Goal: Navigation & Orientation: Find specific page/section

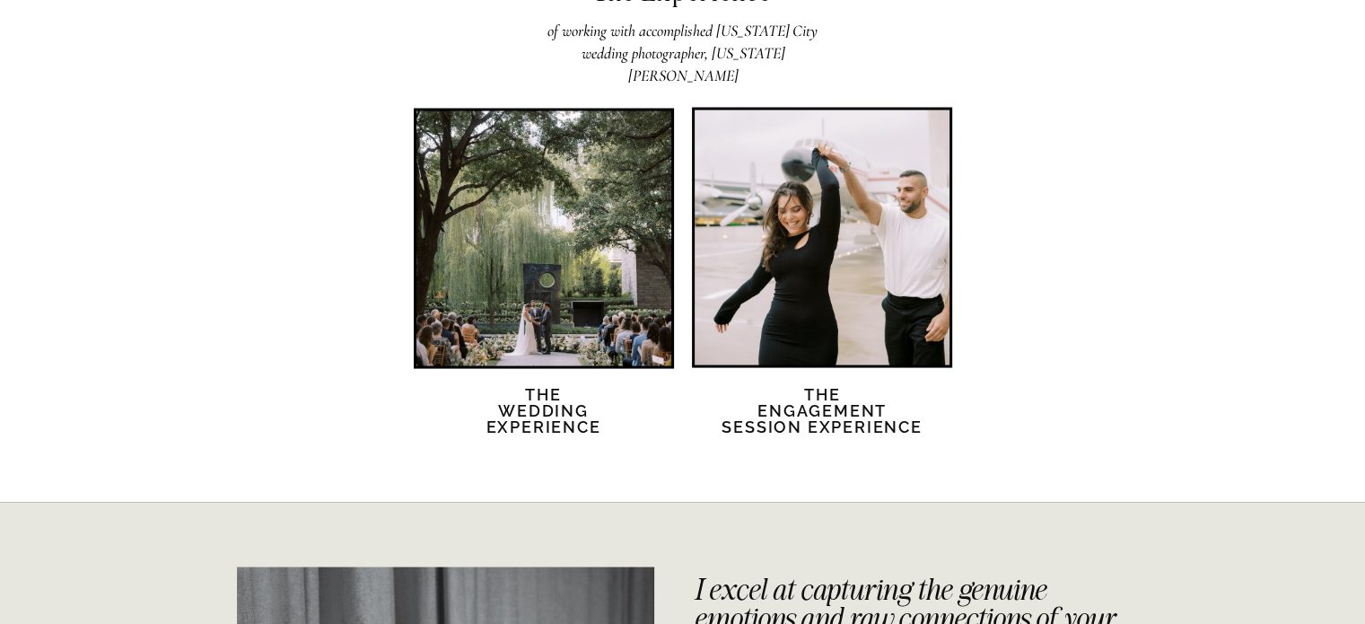
scroll to position [3526, 0]
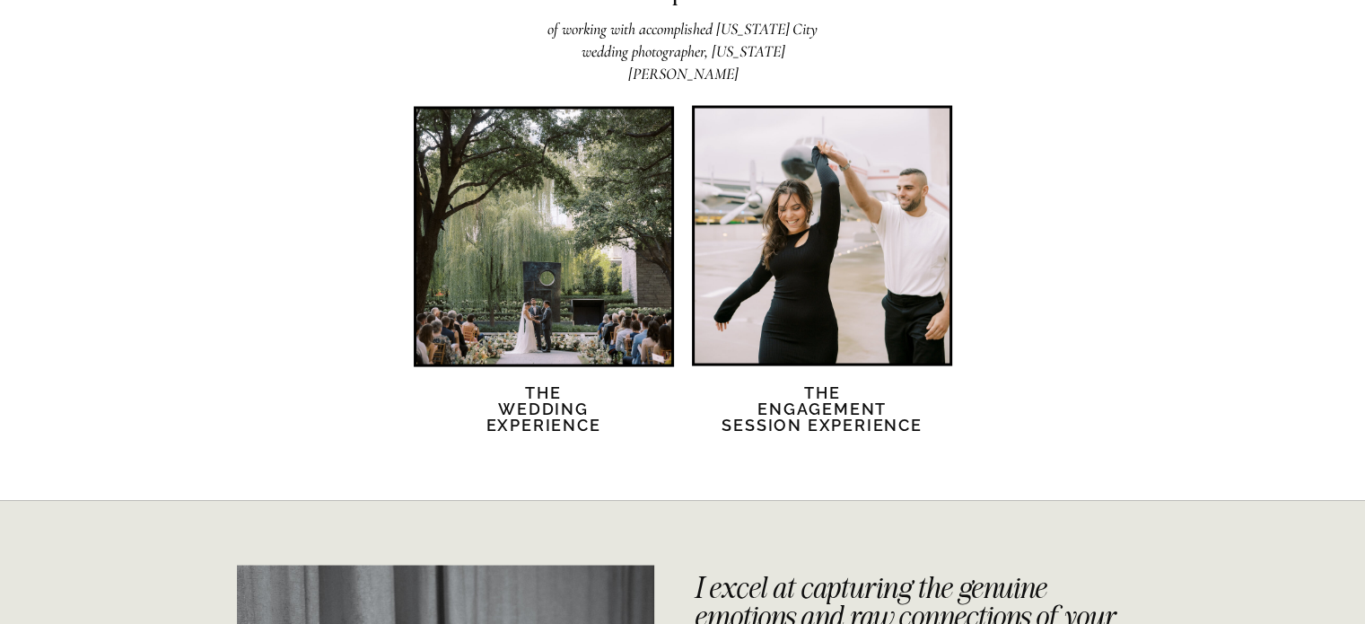
click at [515, 233] on div at bounding box center [543, 236] width 255 height 255
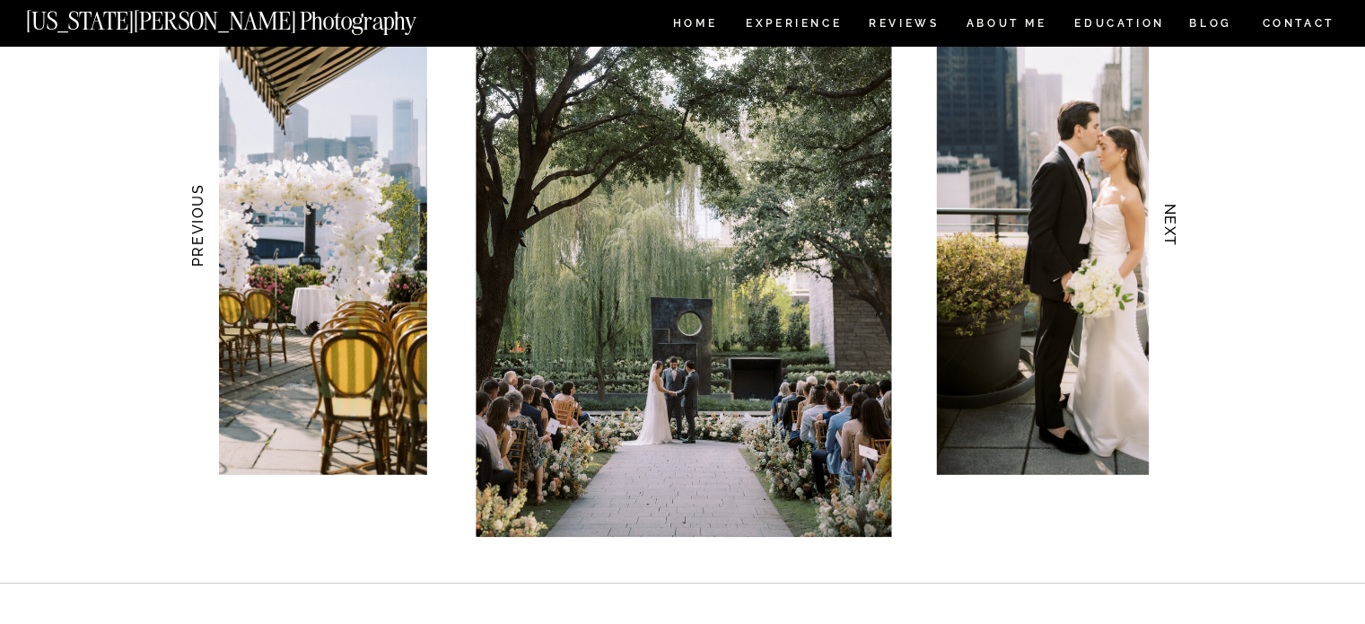
scroll to position [1853, 0]
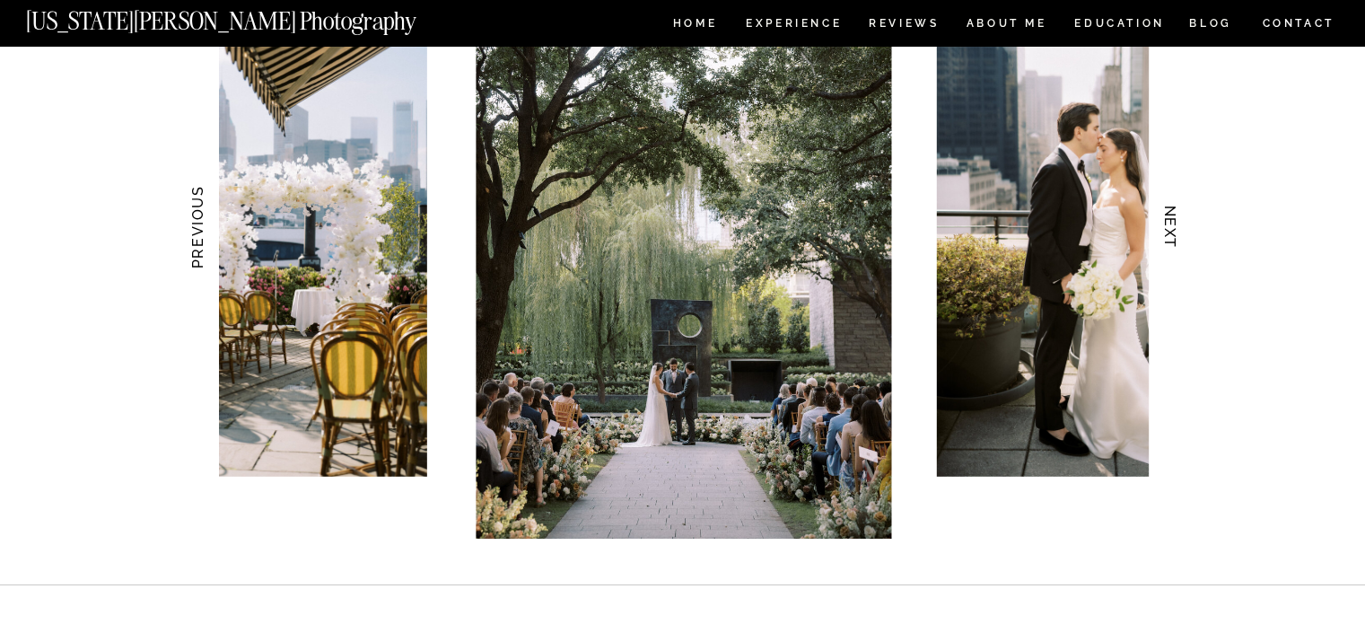
click at [201, 232] on h3 "PREVIOUS" at bounding box center [196, 227] width 19 height 113
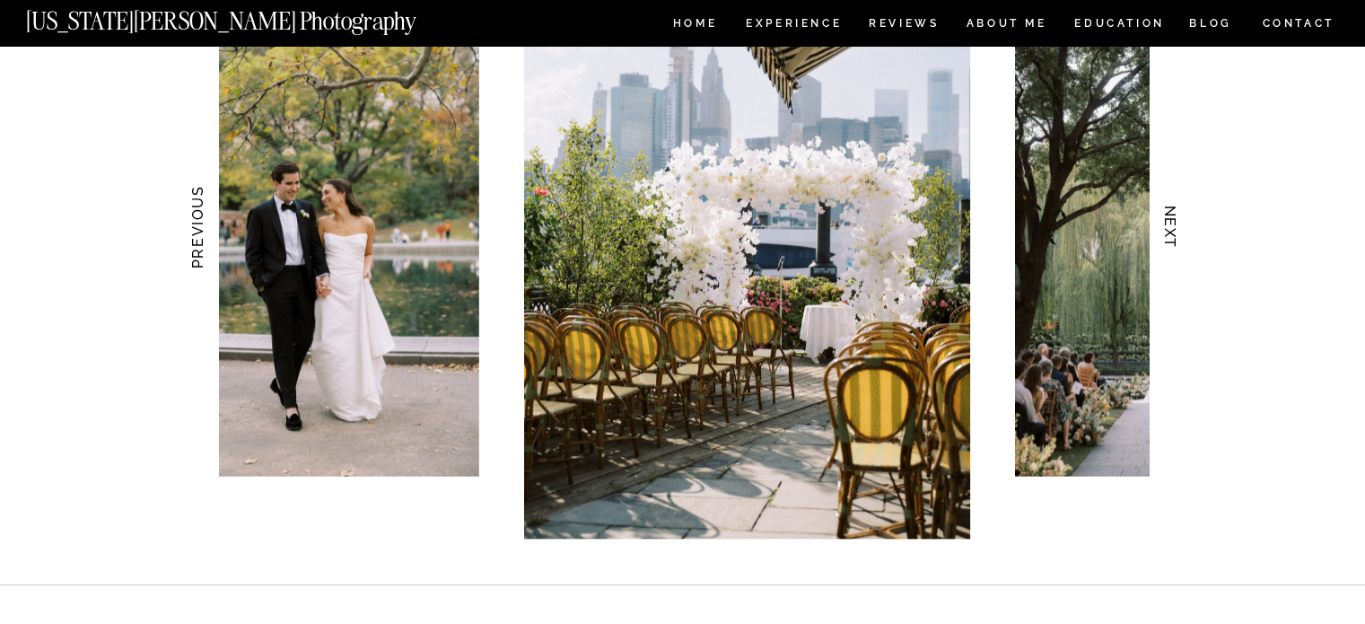
click at [201, 232] on h3 "PREVIOUS" at bounding box center [196, 227] width 19 height 113
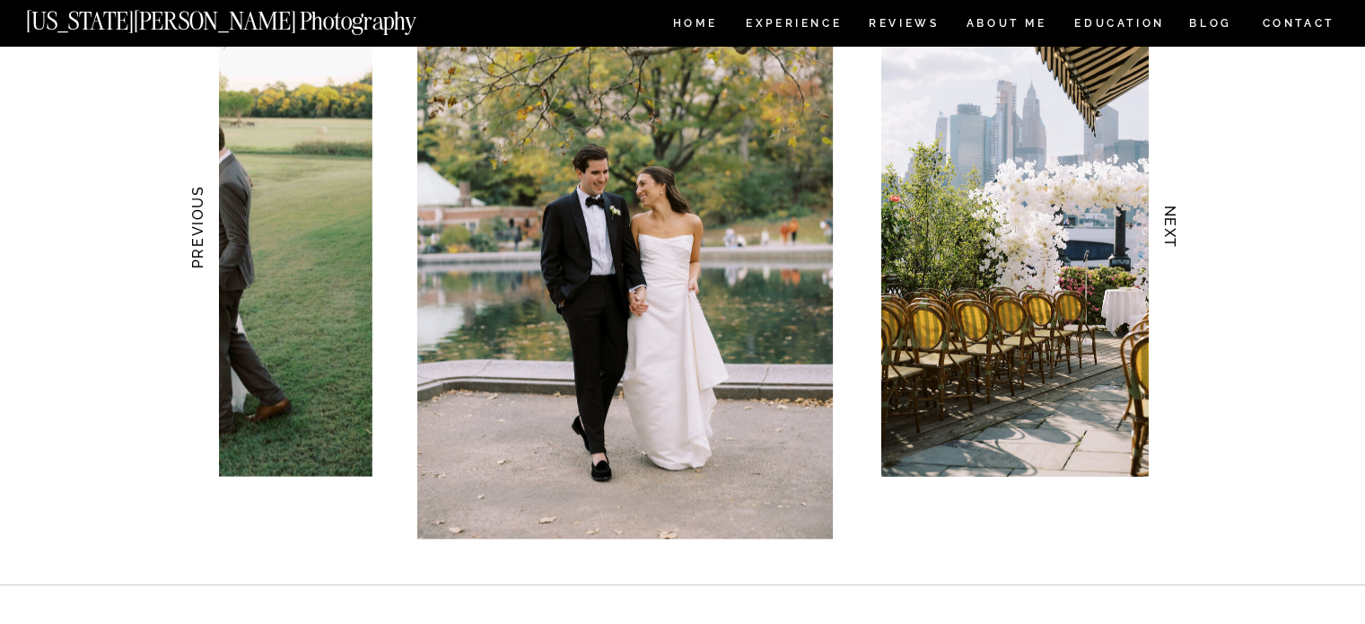
click at [201, 232] on h3 "PREVIOUS" at bounding box center [196, 227] width 19 height 113
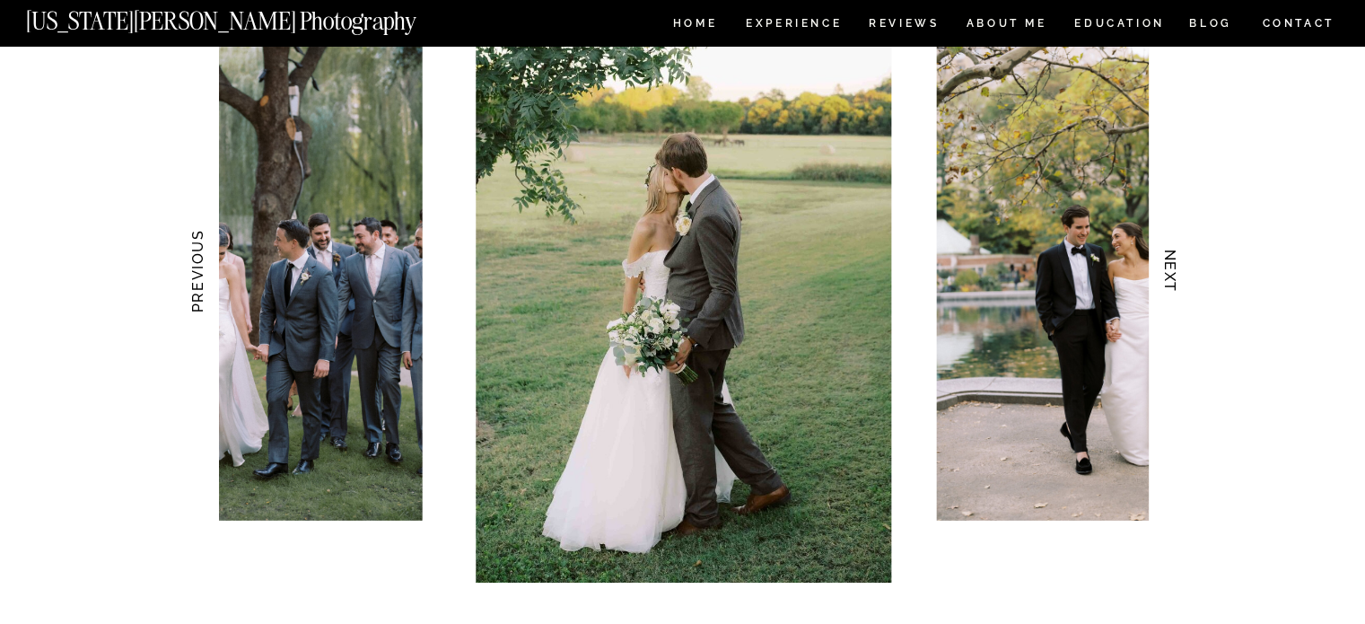
scroll to position [1811, 0]
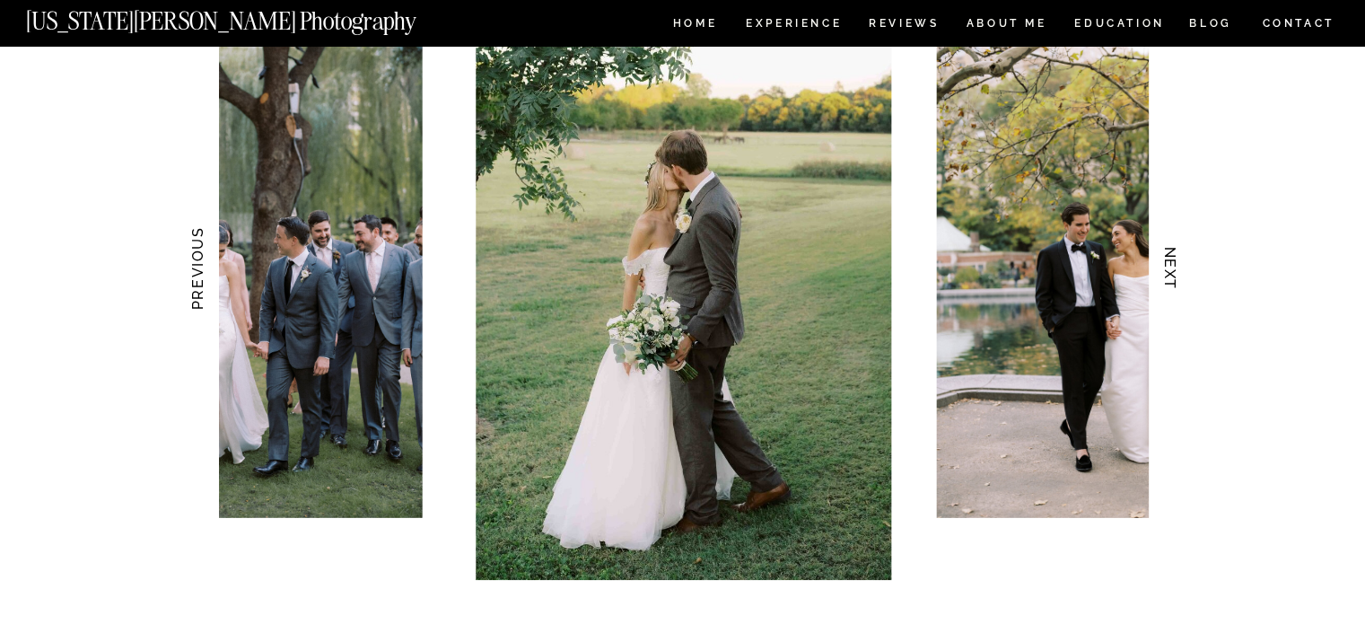
click at [1170, 256] on h3 "NEXT" at bounding box center [1170, 268] width 19 height 113
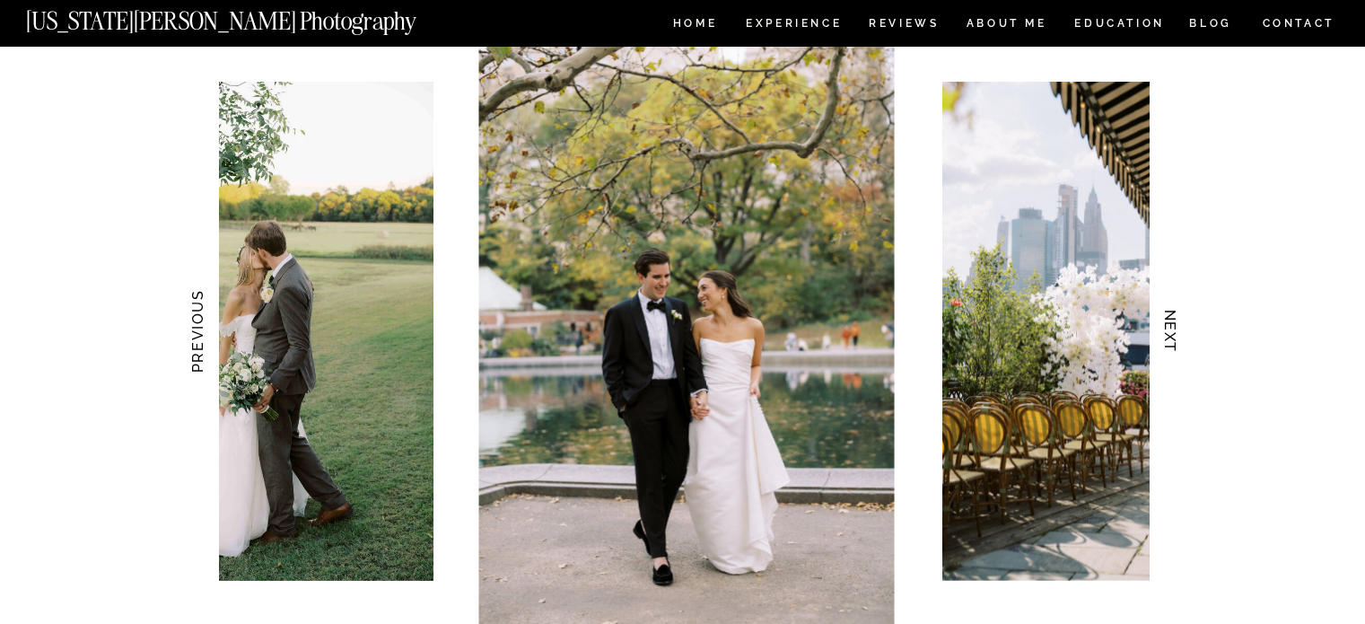
scroll to position [1748, 0]
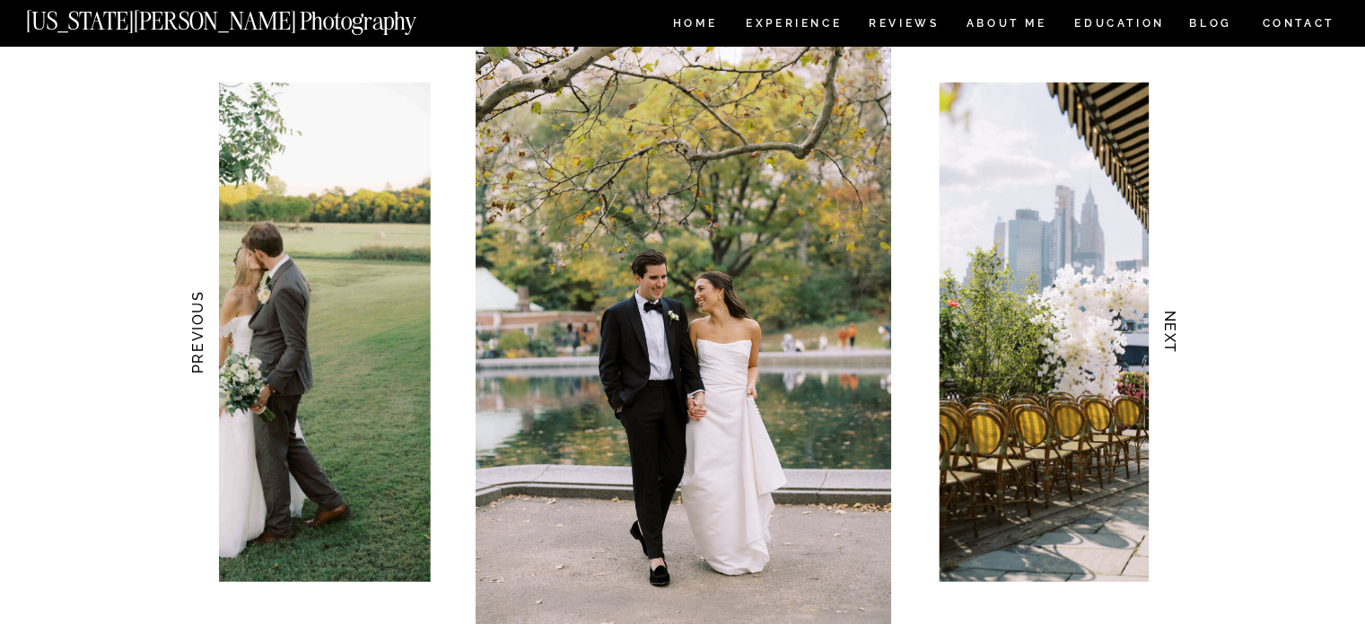
click at [1168, 315] on h3 "NEXT" at bounding box center [1170, 332] width 19 height 113
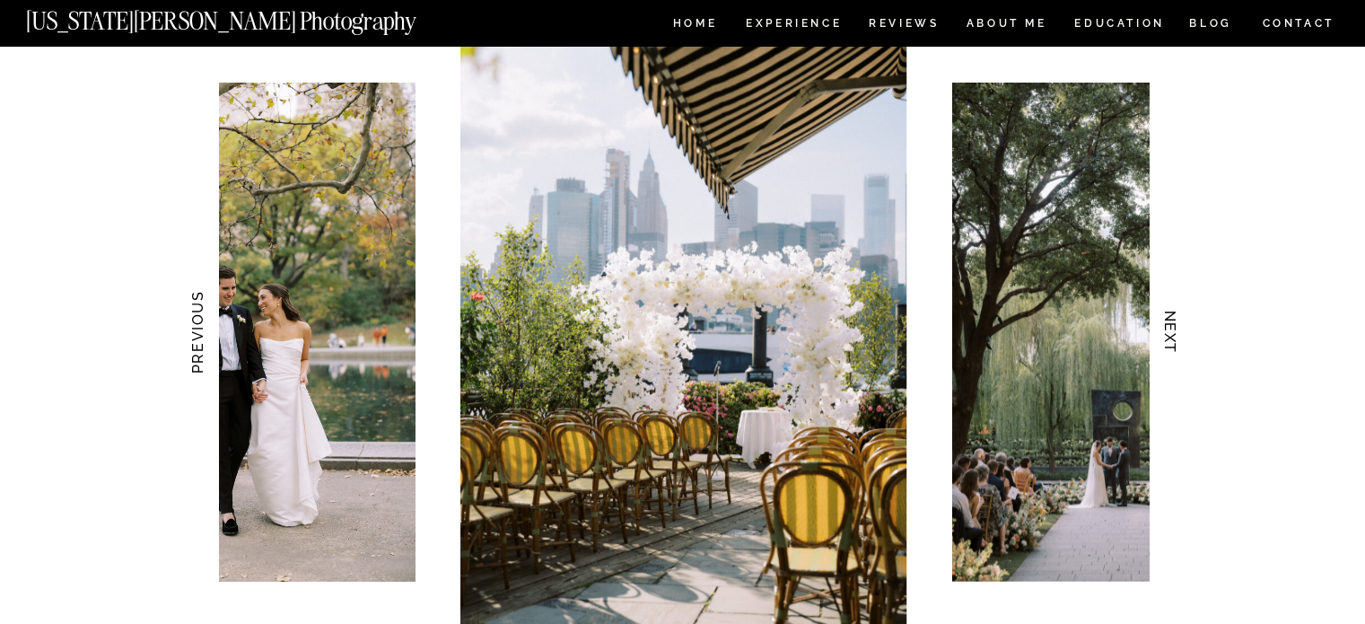
click at [1168, 315] on h3 "NEXT" at bounding box center [1170, 332] width 19 height 113
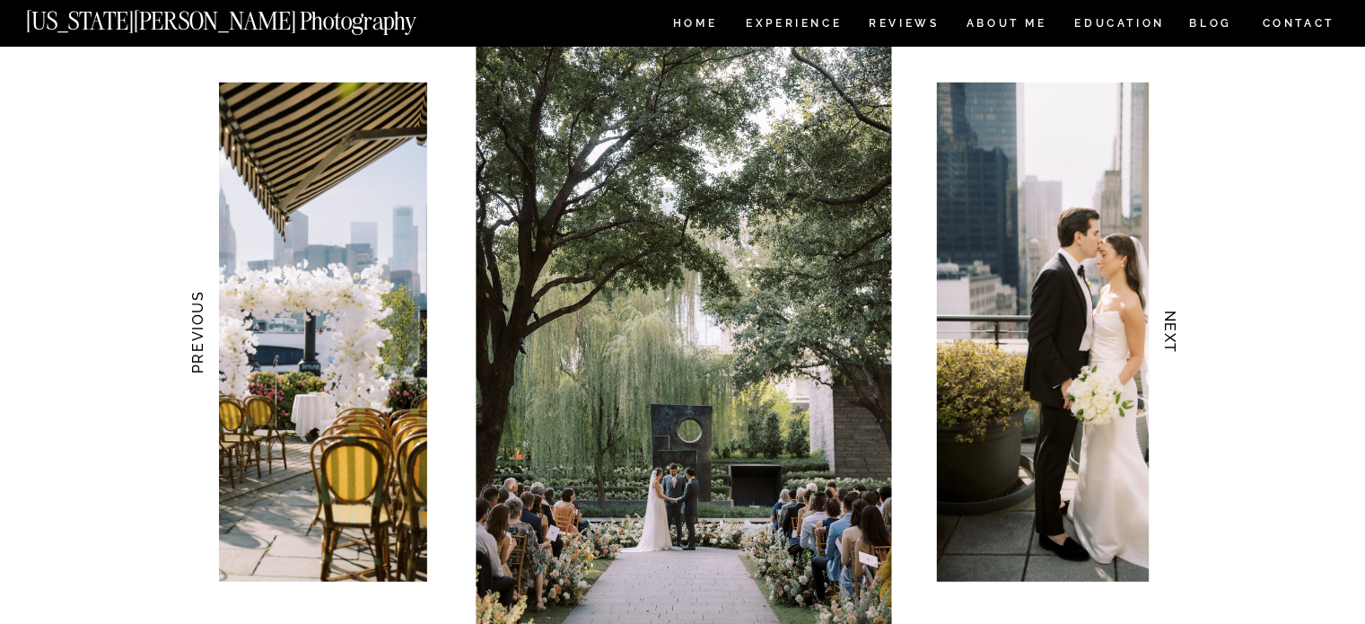
click at [1168, 315] on h3 "NEXT" at bounding box center [1170, 332] width 19 height 113
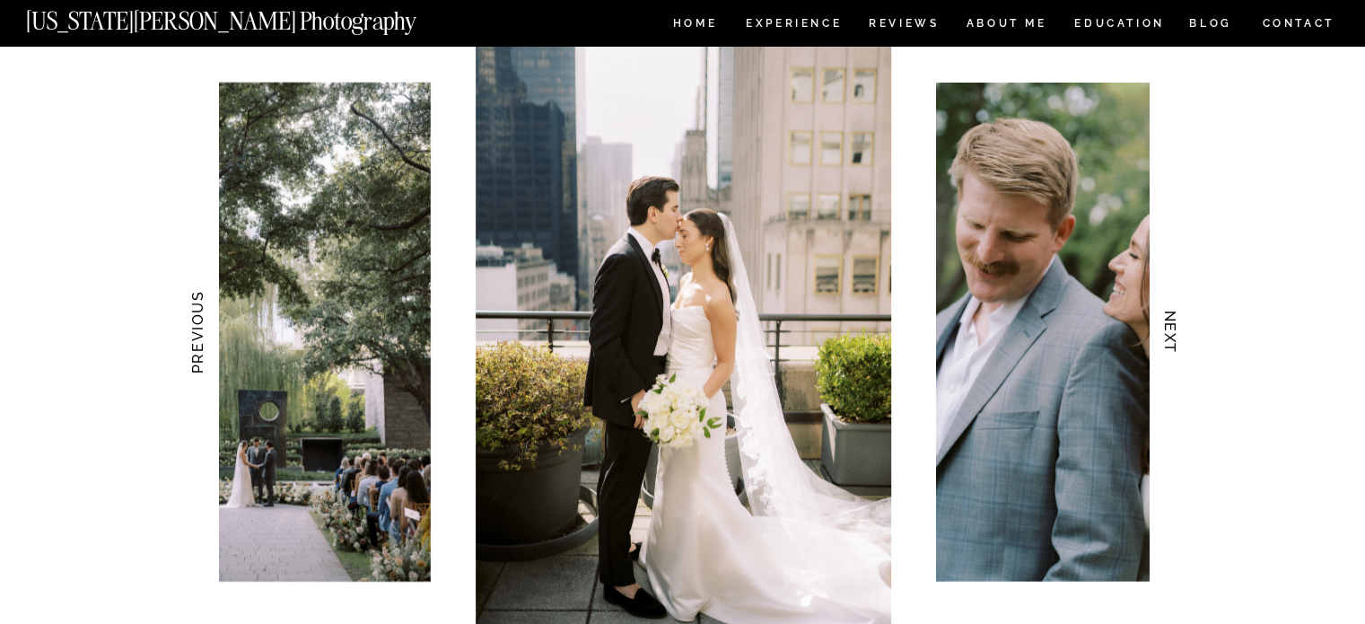
click at [1168, 315] on h3 "NEXT" at bounding box center [1170, 332] width 19 height 113
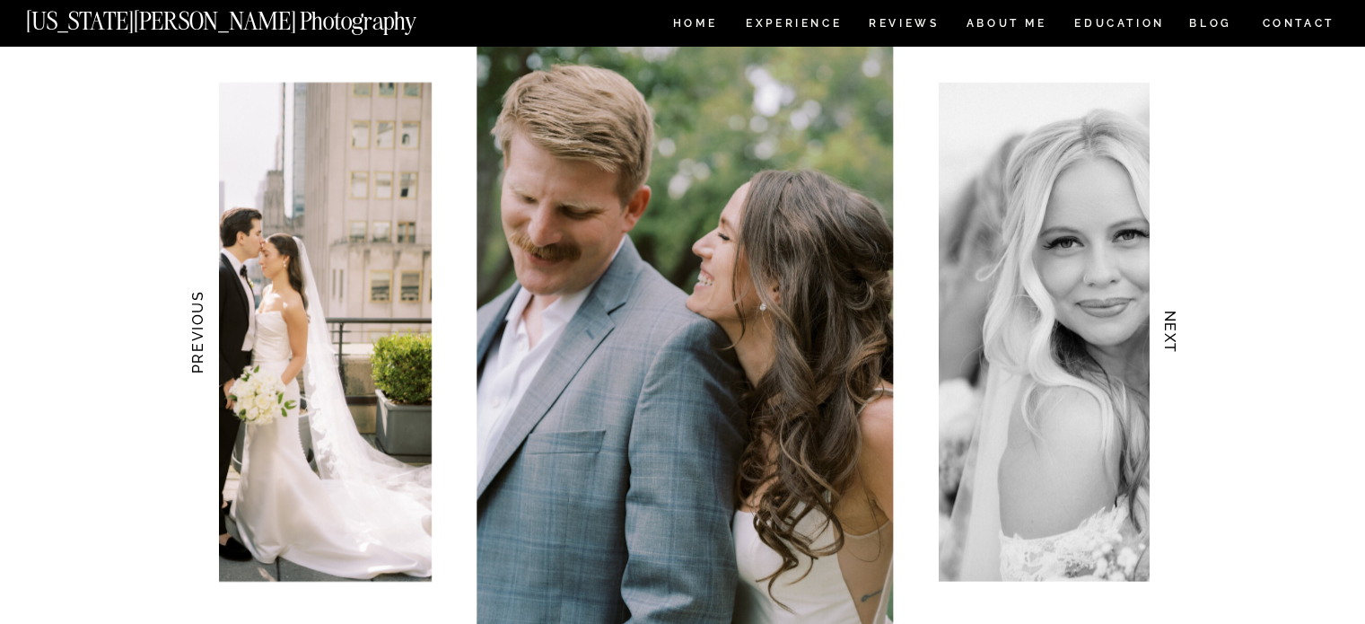
click at [1168, 315] on h3 "NEXT" at bounding box center [1170, 332] width 19 height 113
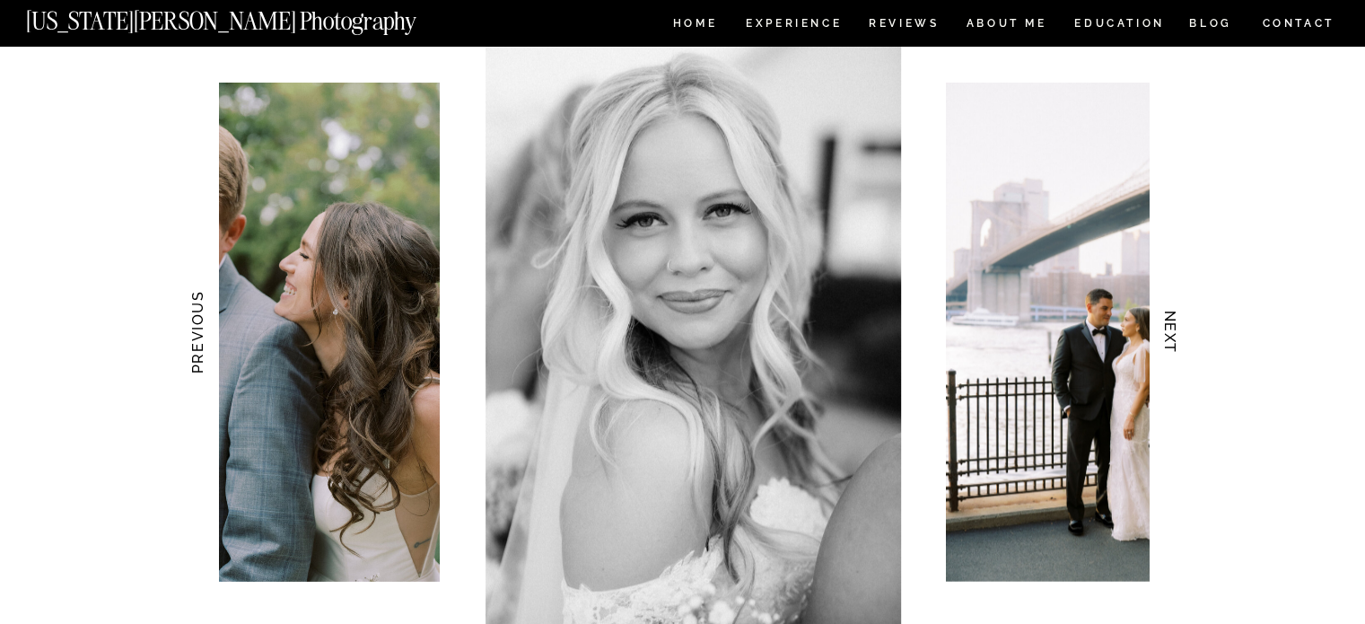
click at [1168, 315] on h3 "NEXT" at bounding box center [1170, 332] width 19 height 113
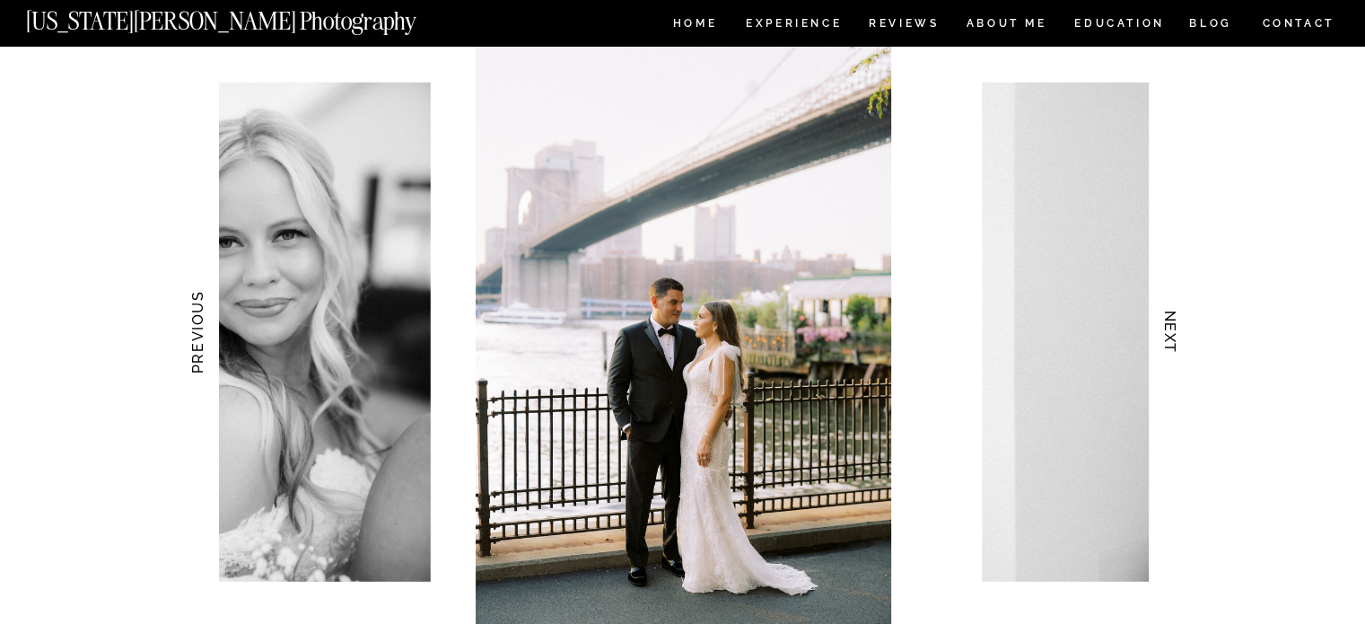
click at [1177, 326] on h3 "NEXT" at bounding box center [1170, 332] width 19 height 113
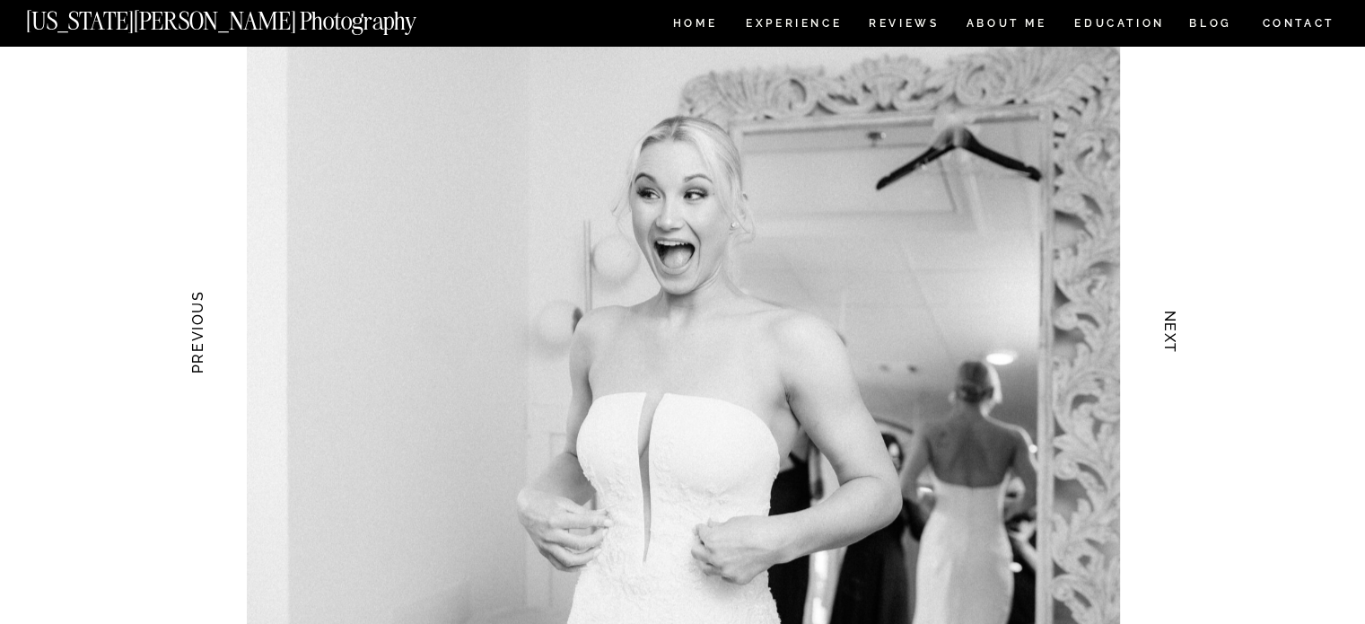
click at [1177, 326] on h3 "NEXT" at bounding box center [1170, 332] width 19 height 113
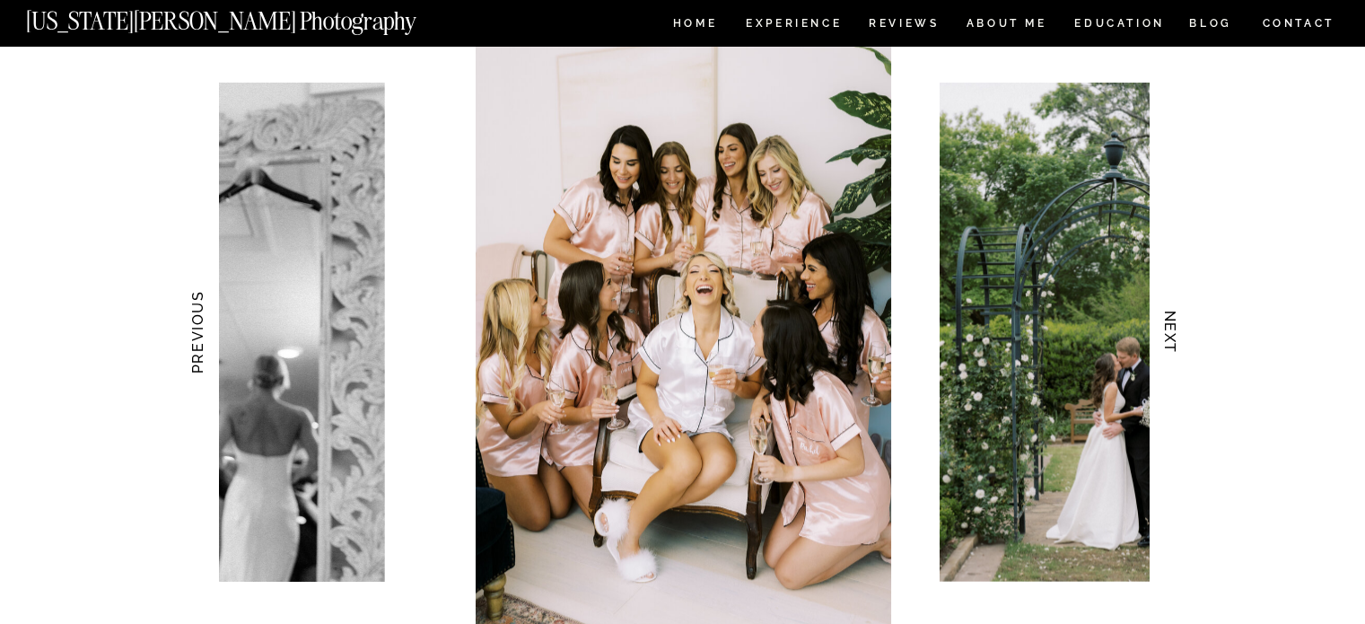
click at [1177, 326] on h3 "NEXT" at bounding box center [1170, 332] width 19 height 113
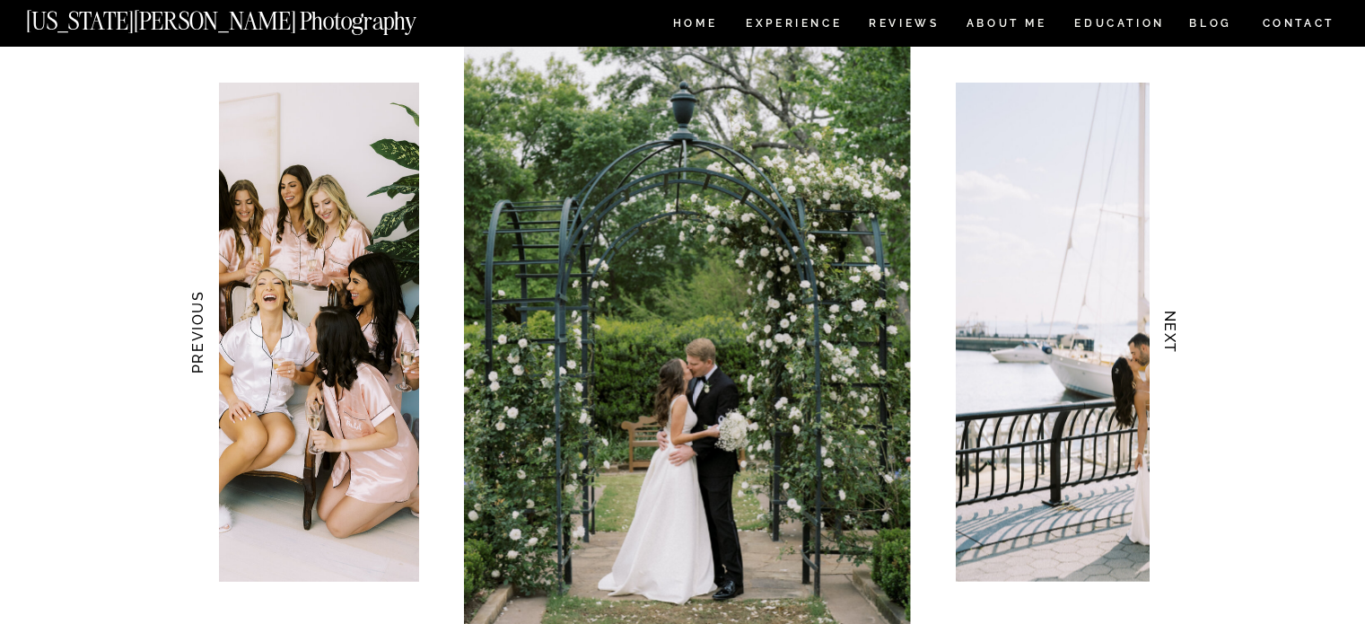
click at [1177, 326] on h3 "NEXT" at bounding box center [1170, 332] width 19 height 113
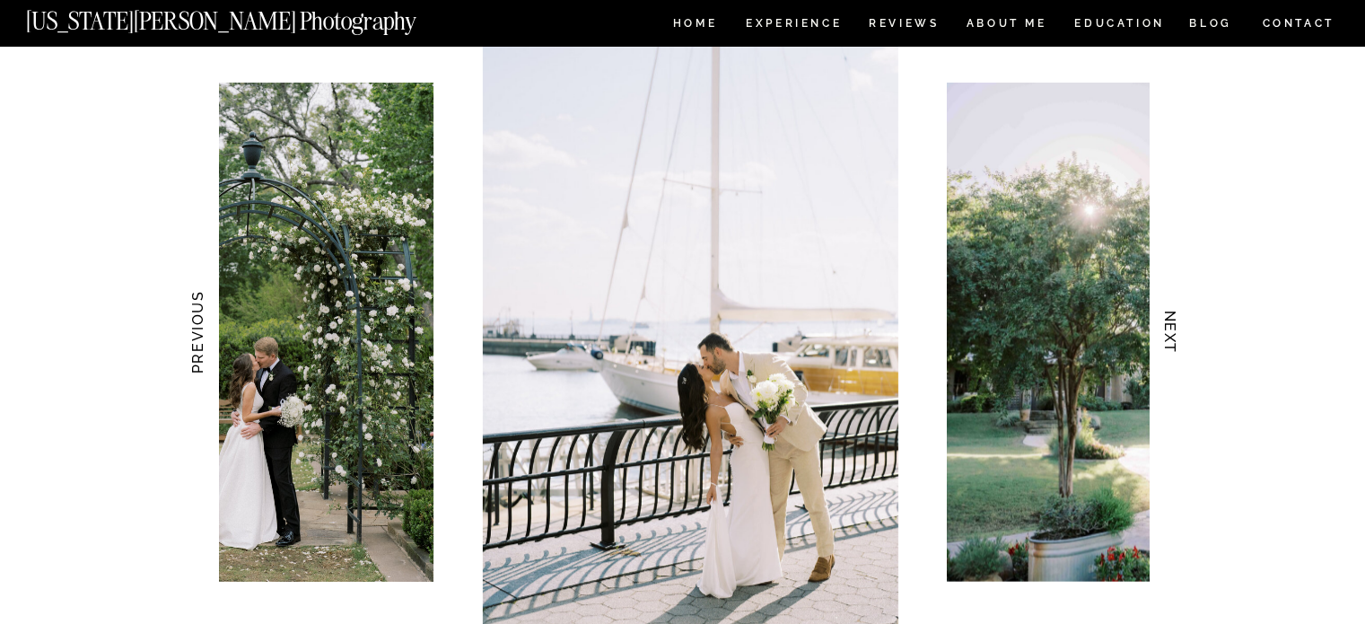
click at [1177, 326] on h3 "NEXT" at bounding box center [1170, 332] width 19 height 113
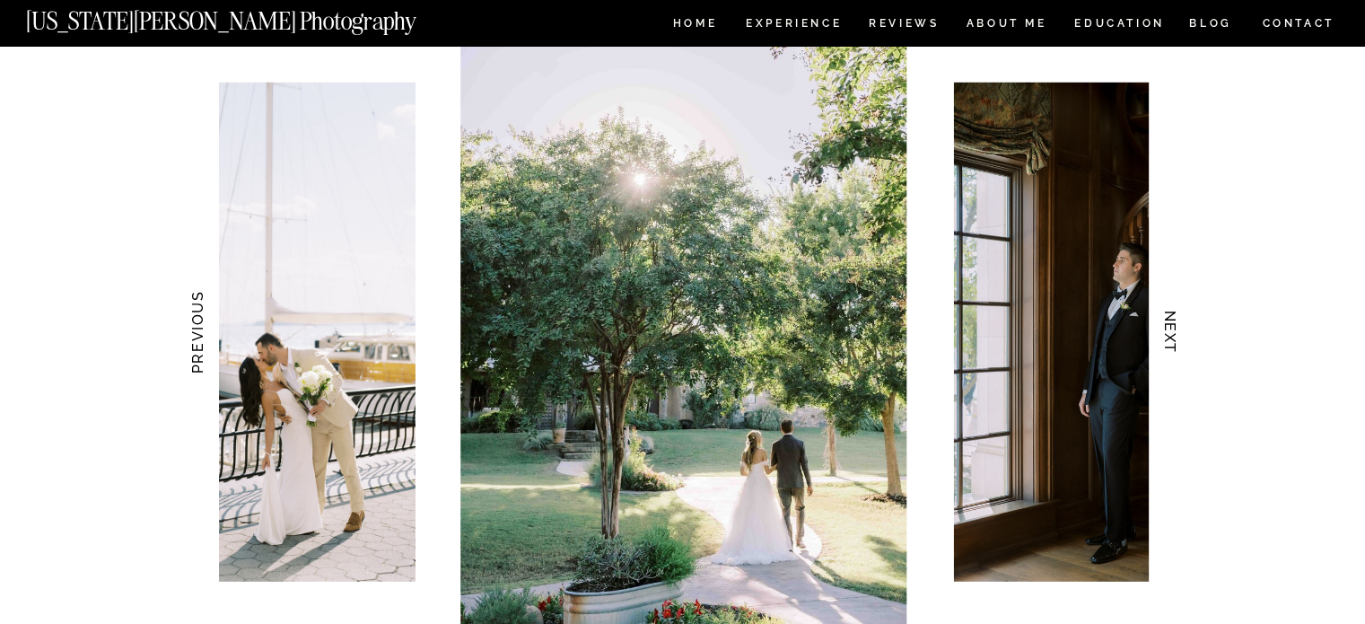
click at [1177, 326] on h3 "NEXT" at bounding box center [1170, 332] width 19 height 113
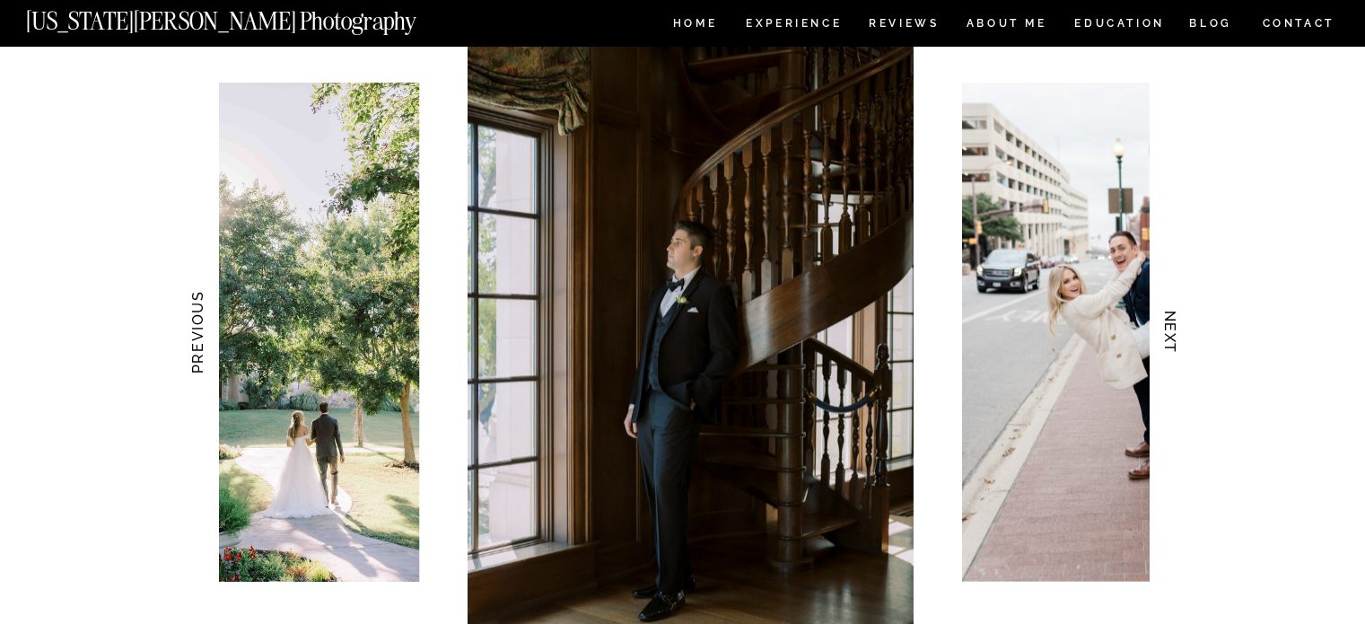
click at [1177, 326] on h3 "NEXT" at bounding box center [1170, 332] width 19 height 113
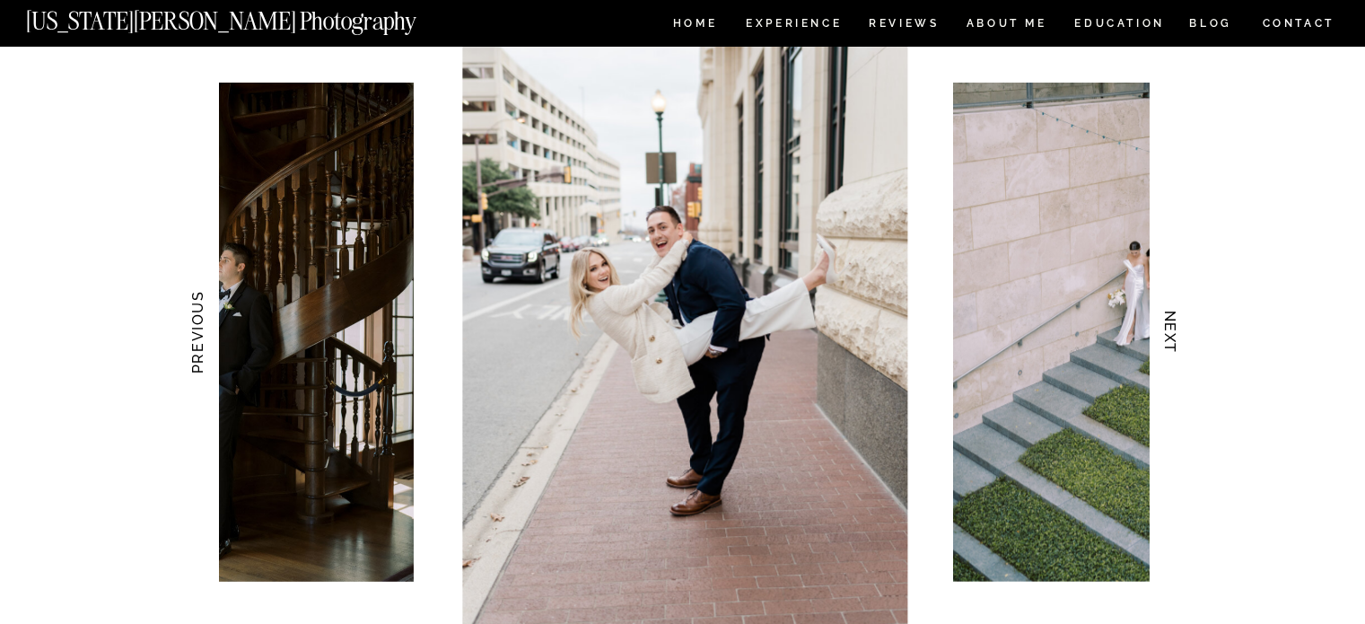
click at [1177, 326] on h3 "NEXT" at bounding box center [1170, 332] width 19 height 113
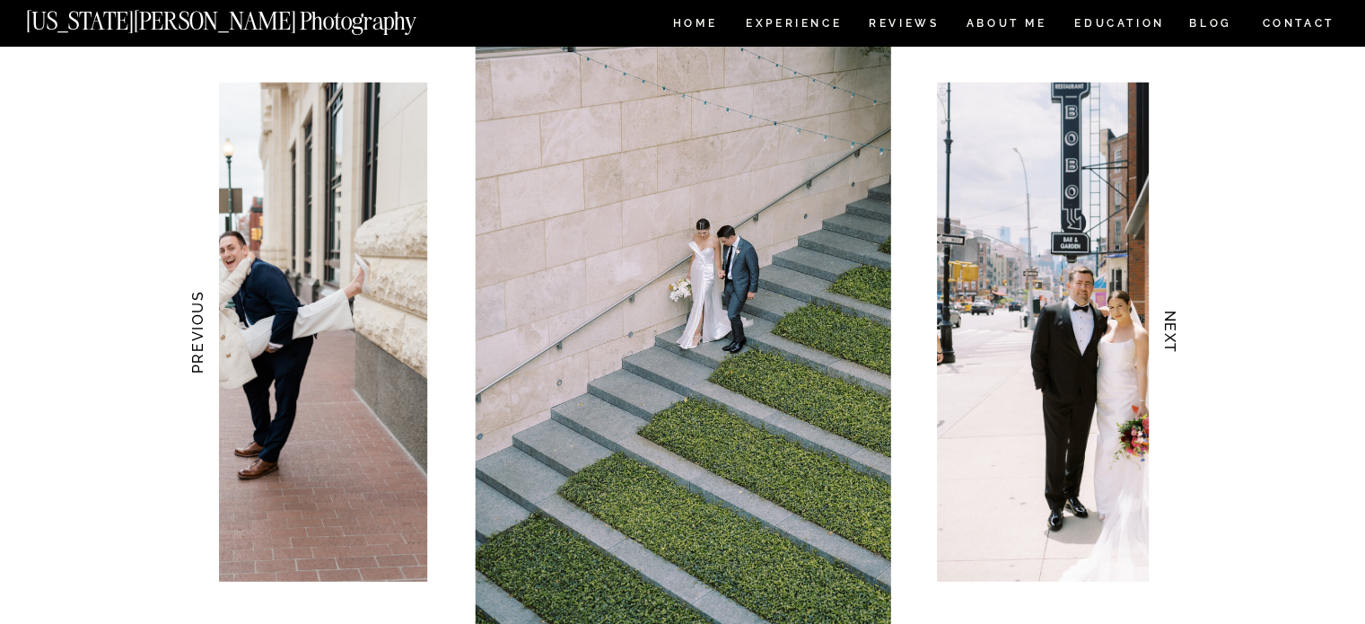
click at [1177, 326] on h3 "NEXT" at bounding box center [1170, 332] width 19 height 113
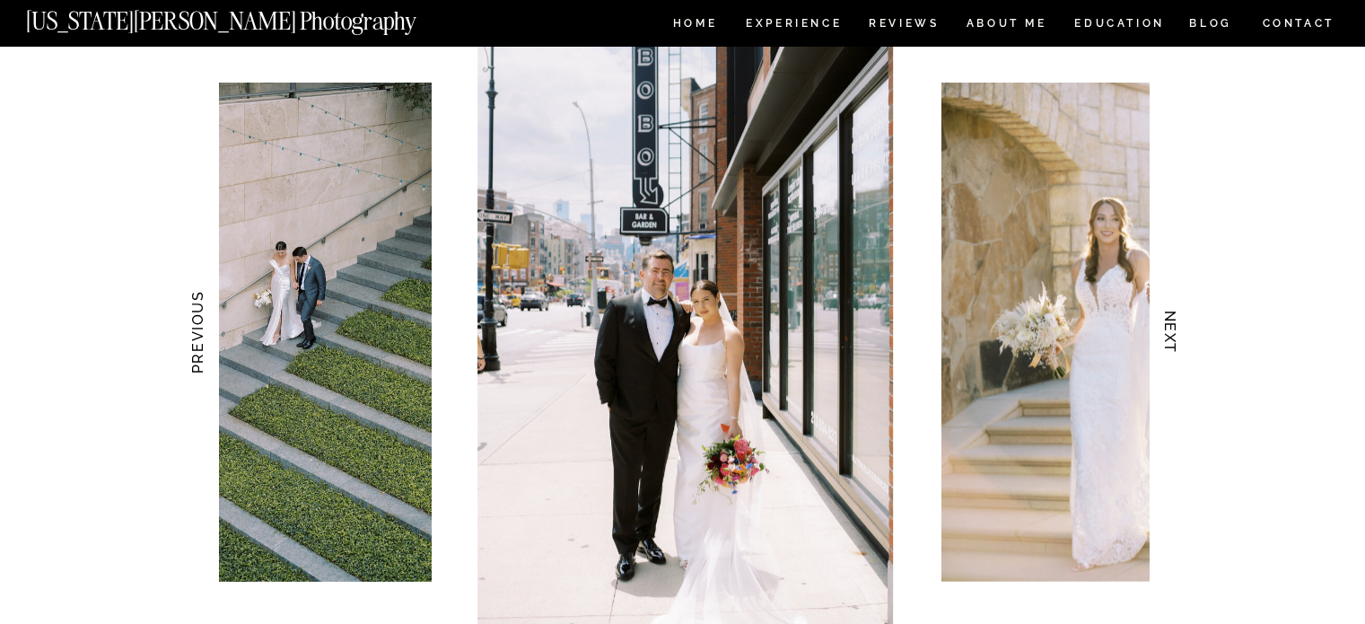
click at [1177, 326] on h3 "NEXT" at bounding box center [1170, 332] width 19 height 113
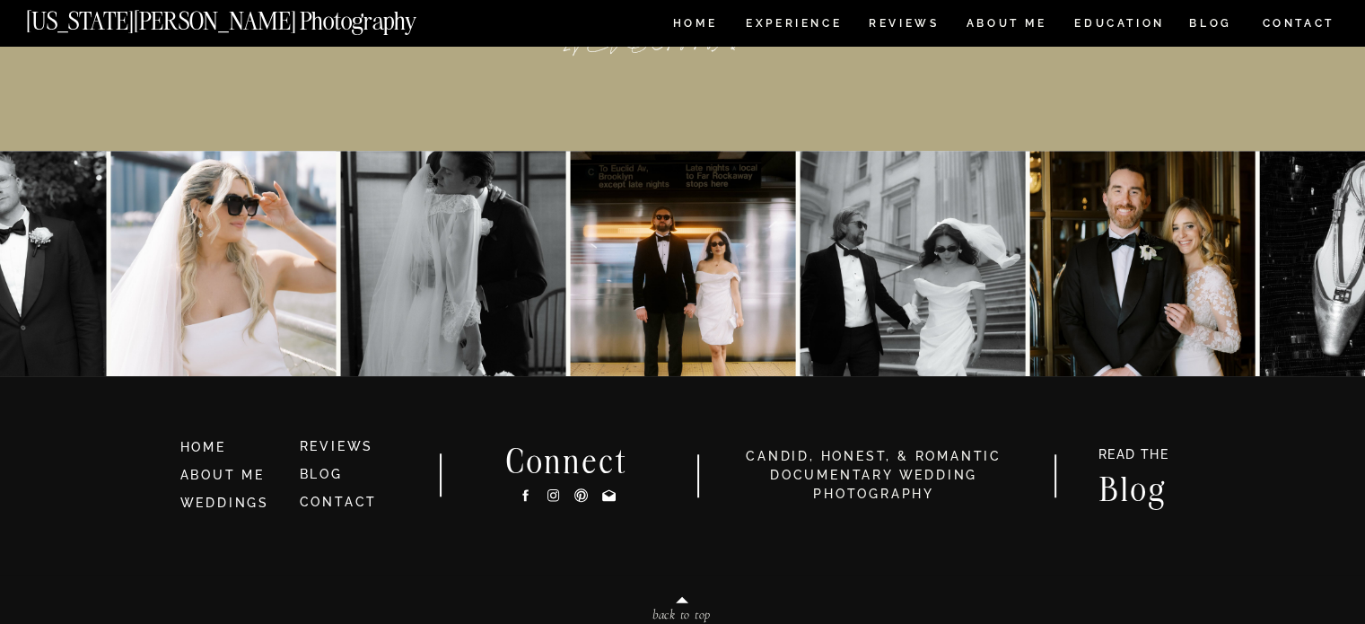
scroll to position [8411, 0]
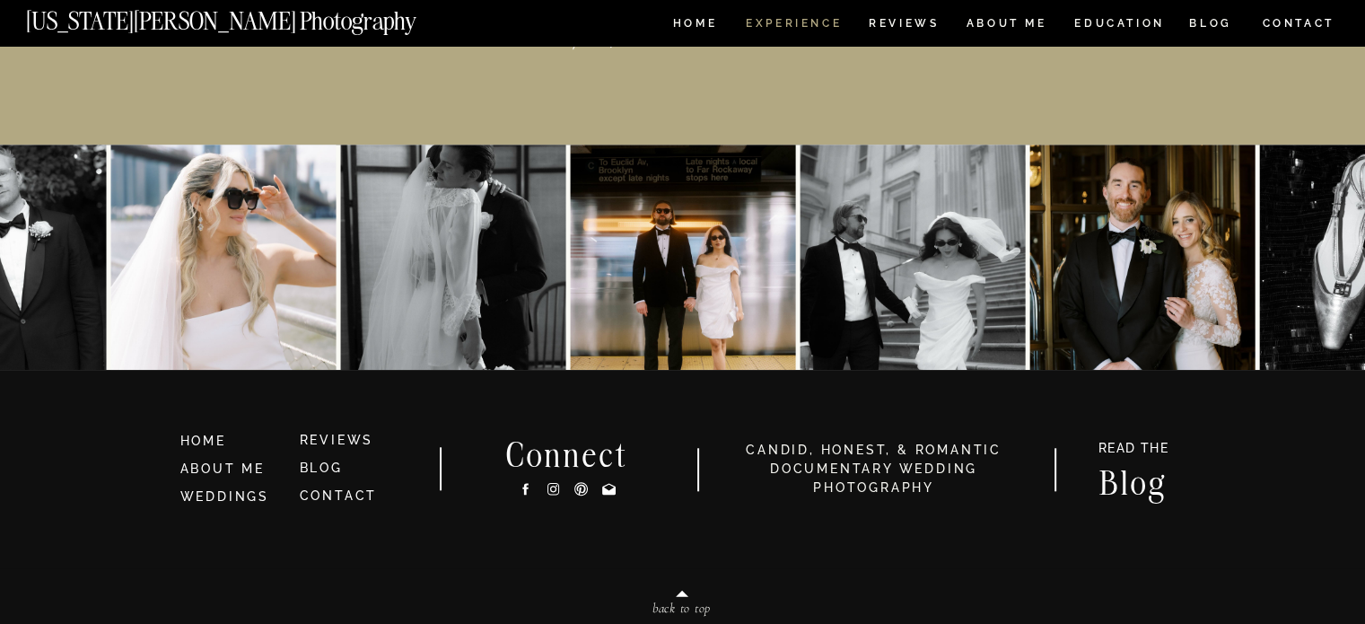
click at [797, 22] on nav "Experience" at bounding box center [793, 25] width 94 height 15
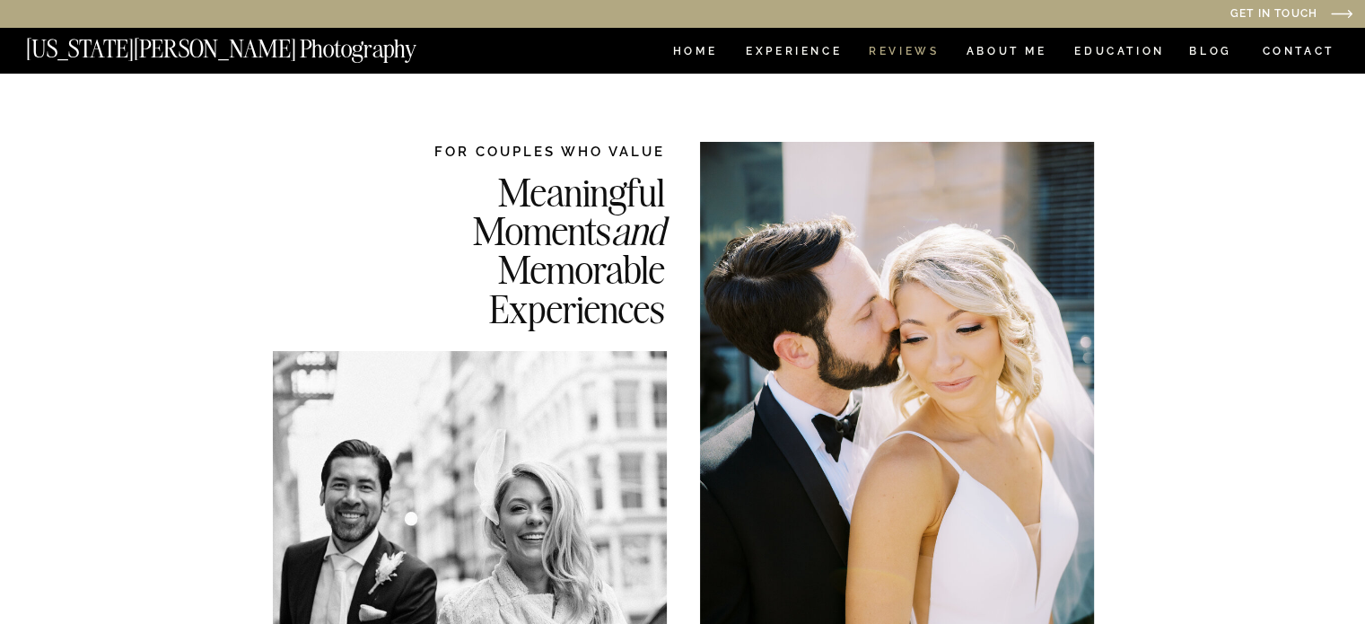
click at [926, 53] on nav "REVIEWS" at bounding box center [902, 53] width 67 height 15
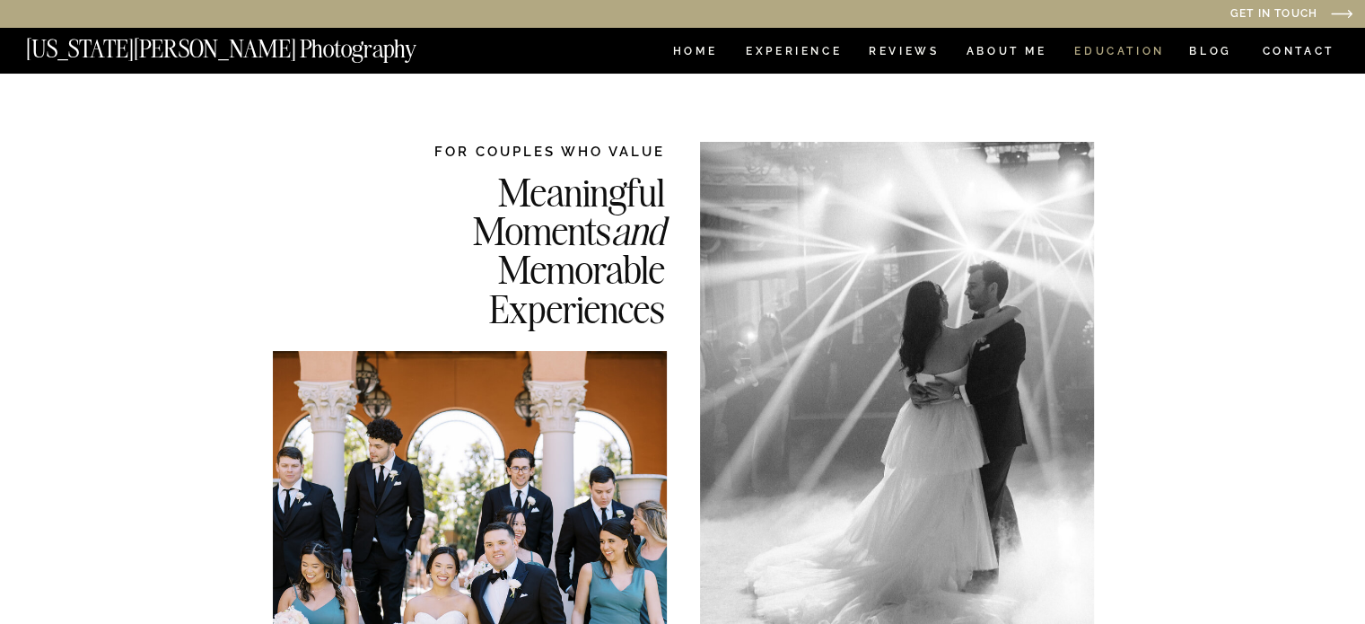
scroll to position [8411, 0]
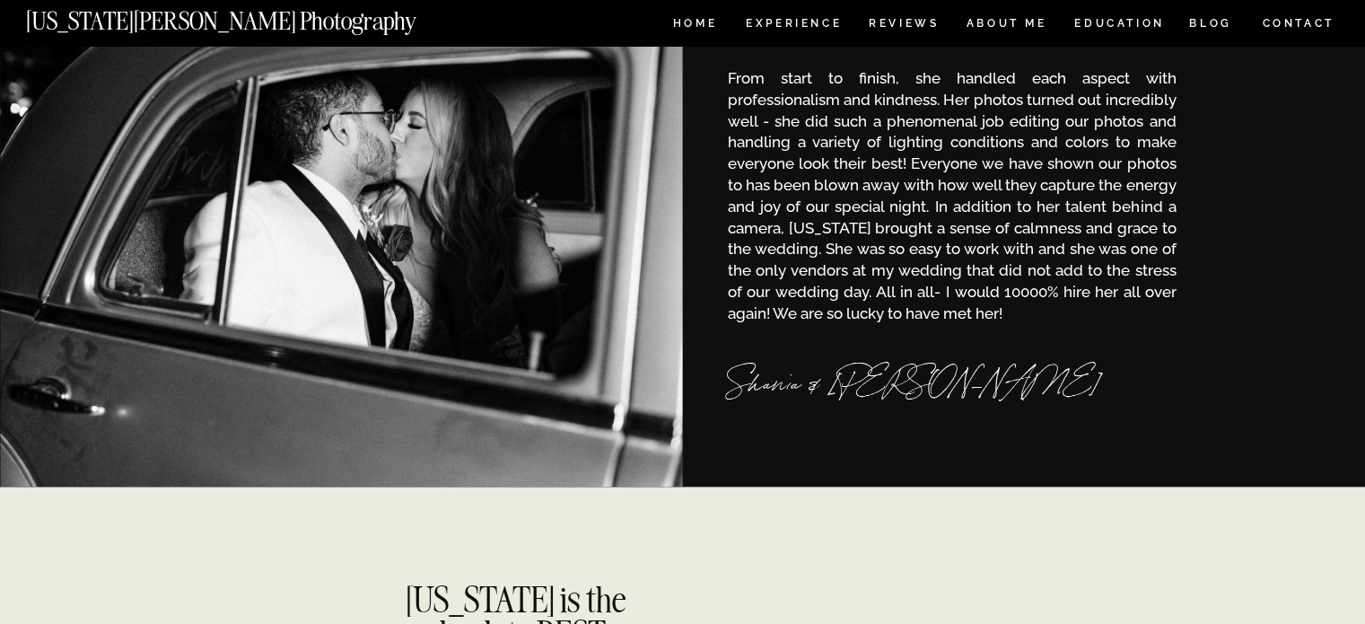
scroll to position [581, 0]
